Goal: Task Accomplishment & Management: Use online tool/utility

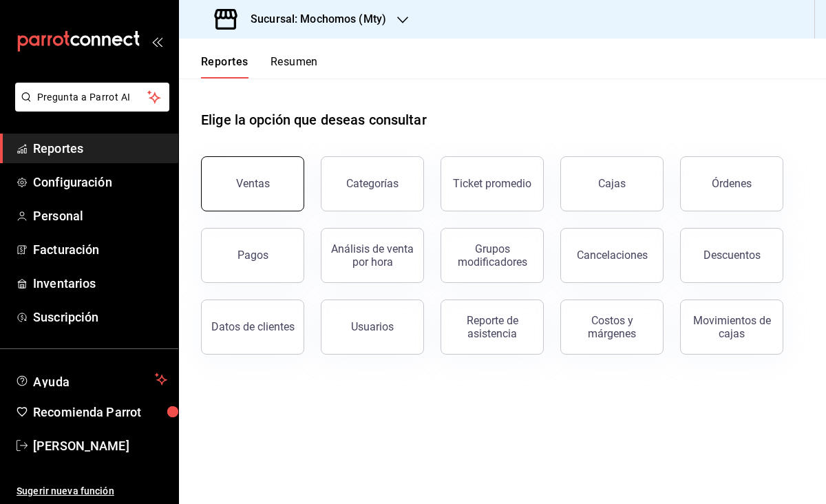
click at [286, 183] on button "Ventas" at bounding box center [252, 183] width 103 height 55
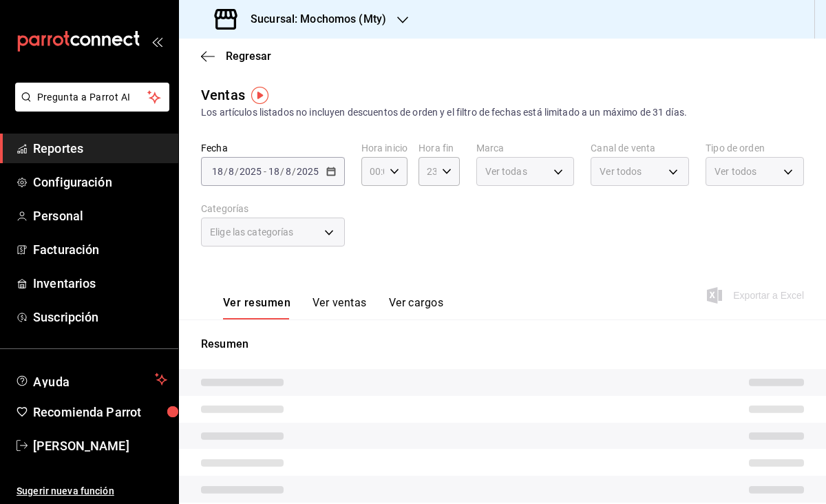
type input "05:00"
click at [336, 170] on div "[DATE] [DATE] - [DATE] [DATE]" at bounding box center [273, 171] width 144 height 29
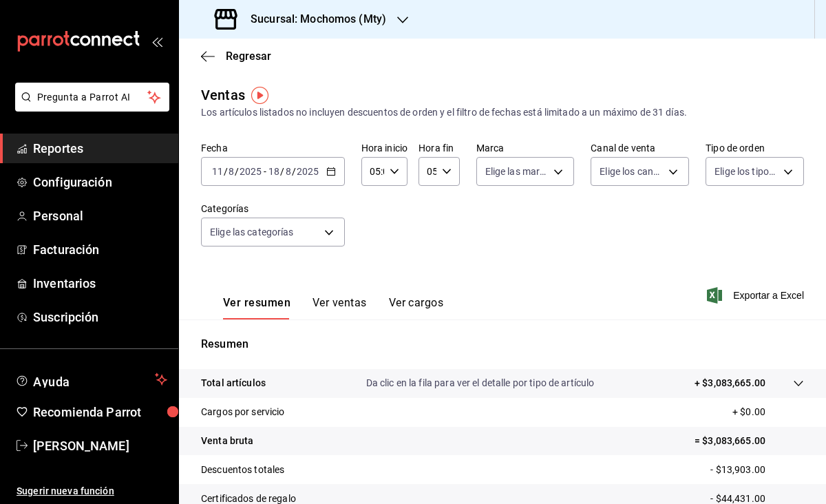
click at [331, 171] on icon "button" at bounding box center [331, 172] width 10 height 10
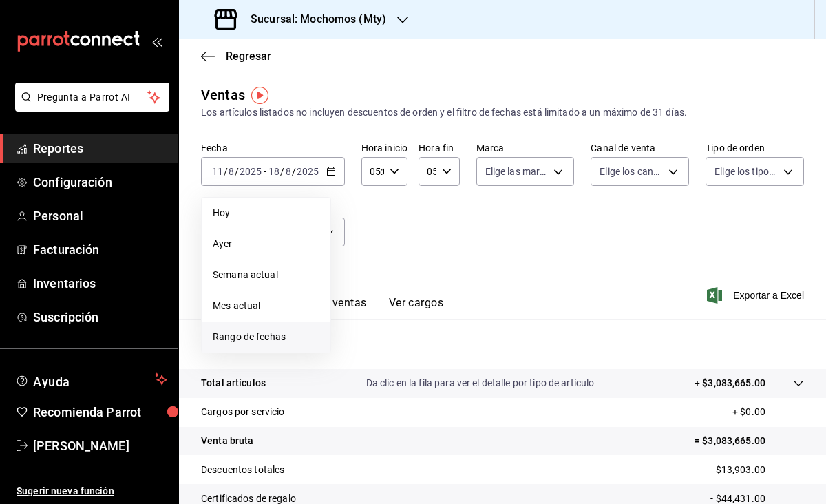
click at [275, 334] on span "Rango de fechas" at bounding box center [266, 337] width 107 height 14
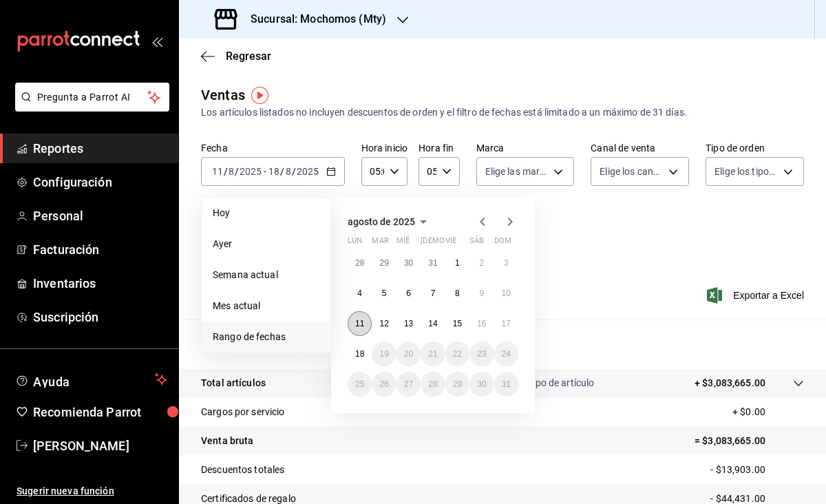
click at [356, 322] on abbr "11" at bounding box center [359, 324] width 9 height 10
click at [364, 358] on abbr "18" at bounding box center [359, 354] width 9 height 10
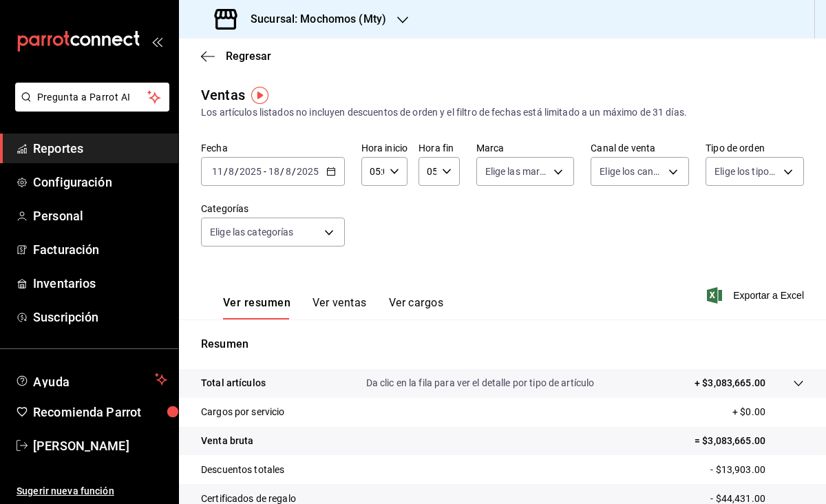
click at [446, 170] on icon "button" at bounding box center [447, 172] width 10 height 10
click at [397, 171] on div at bounding box center [413, 252] width 826 height 504
click at [397, 171] on icon "button" at bounding box center [395, 172] width 10 height 10
click at [452, 210] on div at bounding box center [413, 252] width 826 height 504
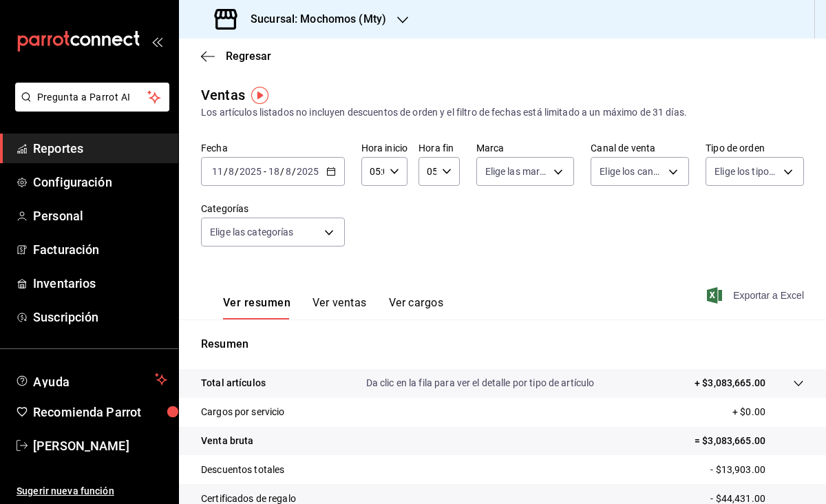
click at [748, 298] on span "Exportar a Excel" at bounding box center [757, 295] width 94 height 17
click at [749, 293] on span "Exportar a Excel" at bounding box center [757, 295] width 94 height 17
